Goal: Transaction & Acquisition: Purchase product/service

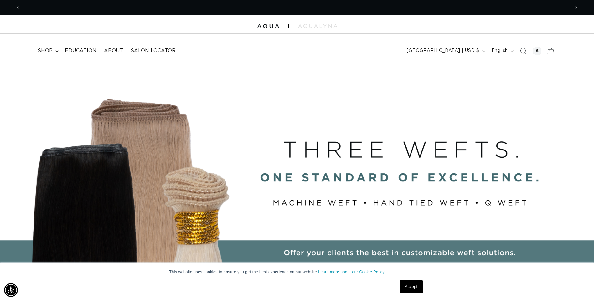
scroll to position [0, 1109]
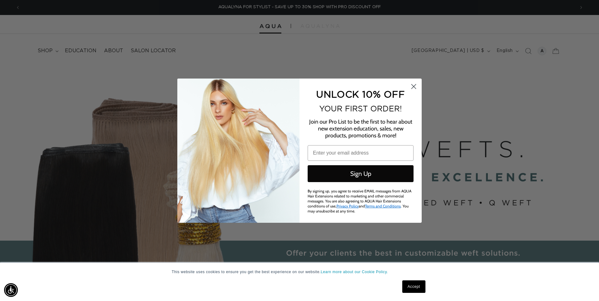
click at [415, 85] on circle "Close dialog" at bounding box center [413, 86] width 10 height 10
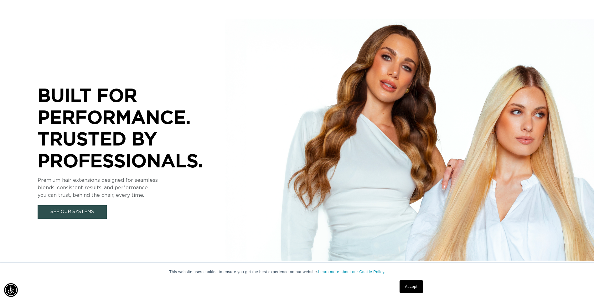
scroll to position [0, 550]
click at [412, 283] on link "Accept" at bounding box center [411, 287] width 23 height 13
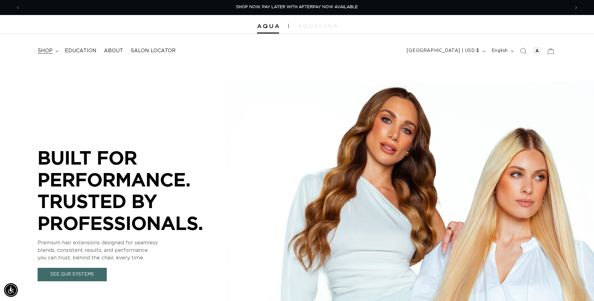
click at [53, 51] on summary "shop" at bounding box center [47, 51] width 27 height 14
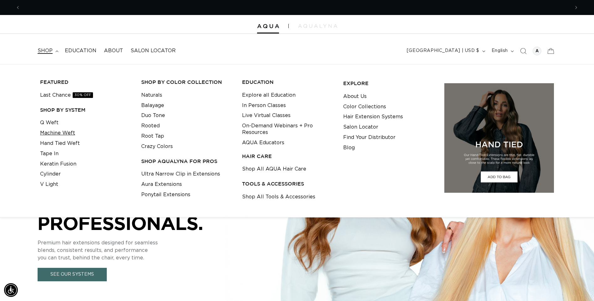
click at [65, 132] on link "Machine Weft" at bounding box center [57, 133] width 35 height 10
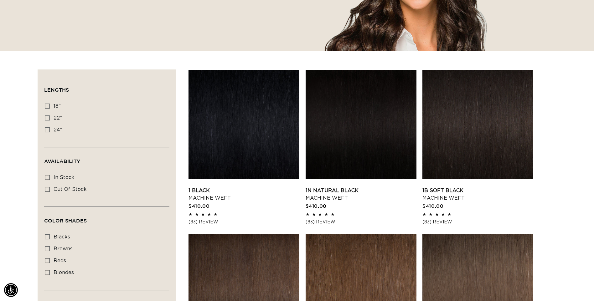
scroll to position [125, 0]
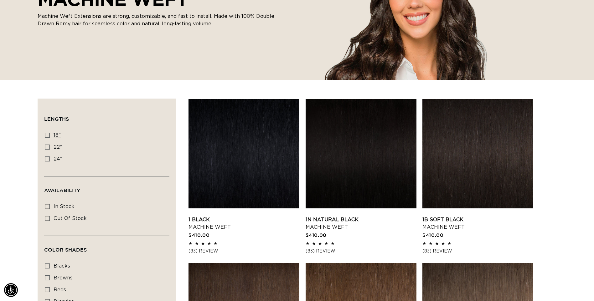
click at [75, 130] on label "18" 18" (41 products)" at bounding box center [105, 136] width 120 height 12
click at [50, 133] on input "18" 18" (41 products)" at bounding box center [47, 135] width 5 height 5
checkbox input "true"
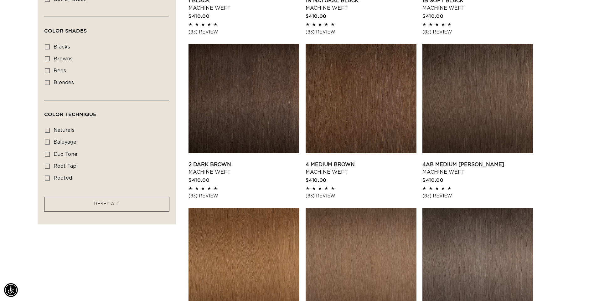
scroll to position [0, 550]
click at [46, 141] on icon at bounding box center [47, 142] width 5 height 5
click at [46, 141] on input "balayage balayage (3 products)" at bounding box center [47, 142] width 5 height 5
checkbox input "true"
